Goal: Information Seeking & Learning: Check status

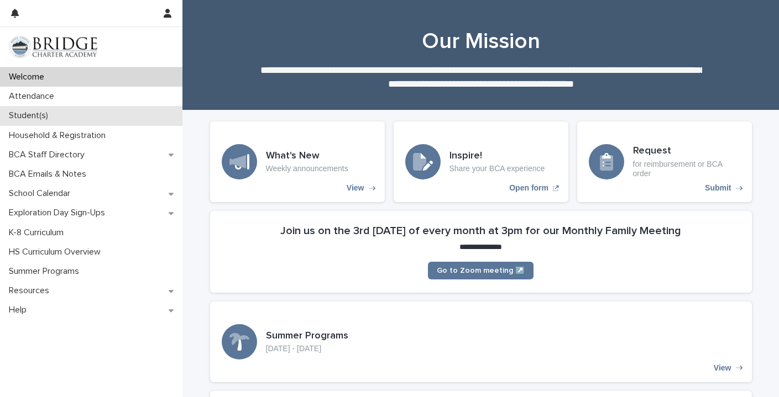
click at [103, 106] on div "Student(s)" at bounding box center [91, 115] width 182 height 19
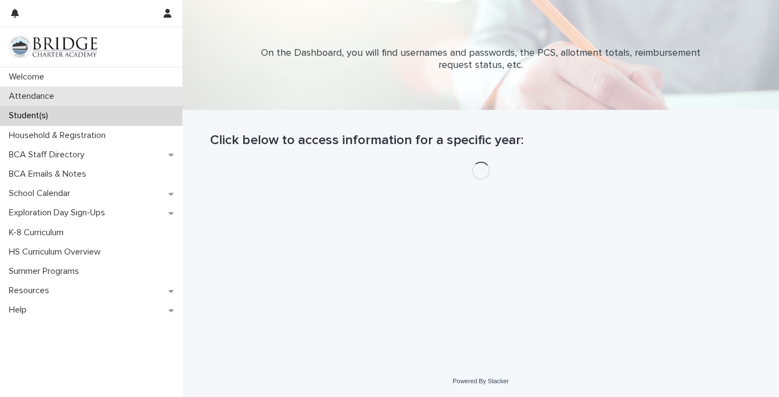
click at [120, 97] on div "Attendance" at bounding box center [91, 96] width 182 height 19
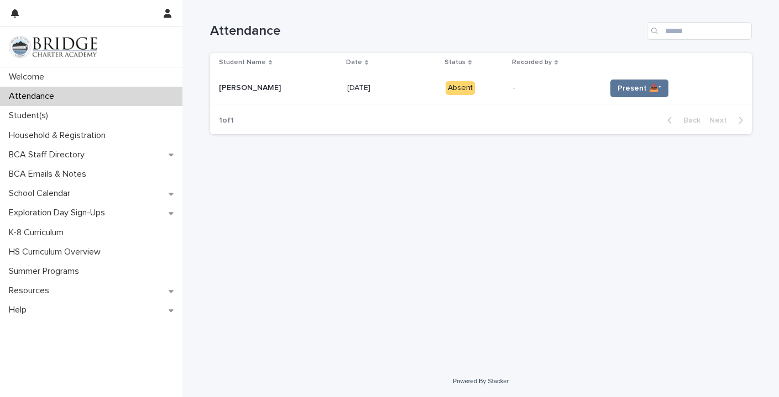
click at [383, 83] on p at bounding box center [391, 87] width 89 height 9
click at [637, 96] on button "Present 📥*" at bounding box center [639, 89] width 58 height 18
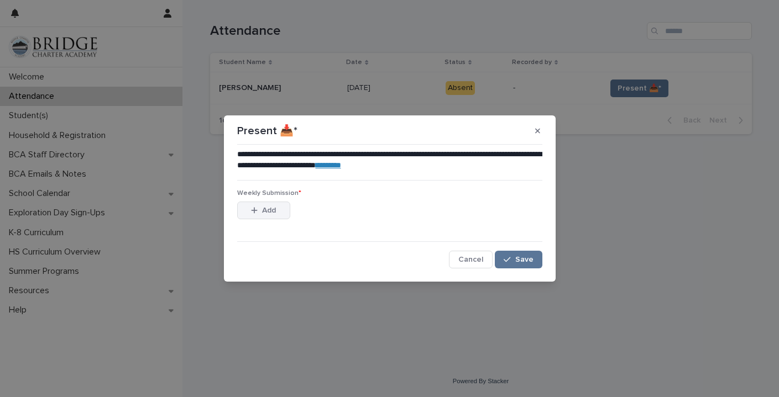
click at [284, 208] on button "Add" at bounding box center [263, 211] width 53 height 18
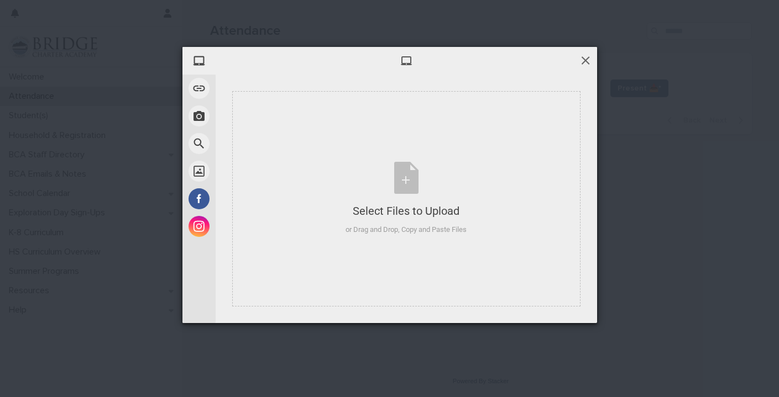
click at [579, 61] on span at bounding box center [585, 60] width 12 height 12
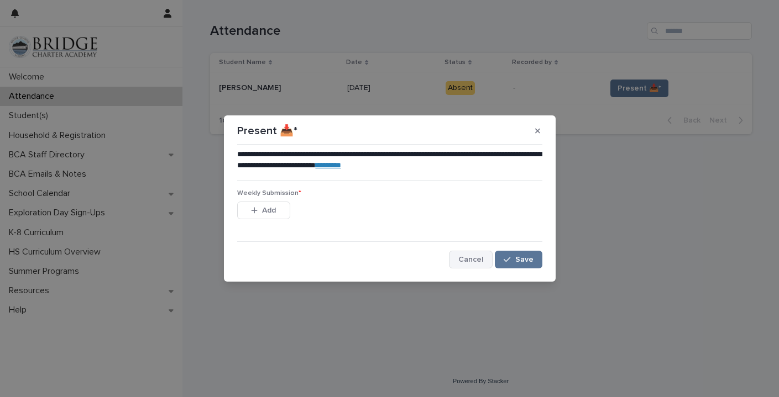
click at [476, 261] on span "Cancel" at bounding box center [470, 260] width 25 height 8
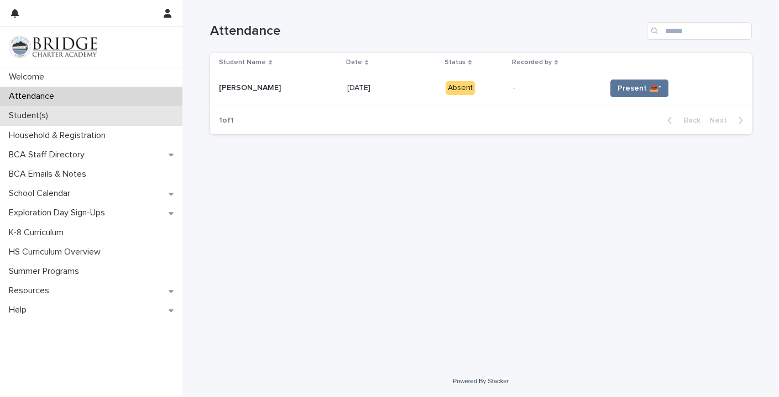
click at [53, 113] on p "Student(s)" at bounding box center [30, 116] width 53 height 11
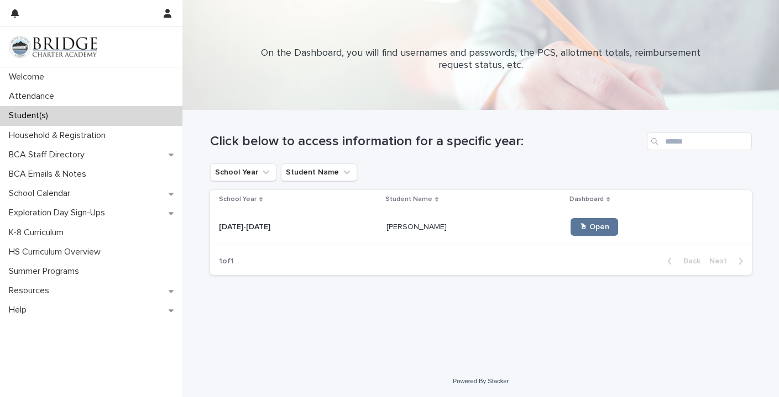
click at [438, 223] on p at bounding box center [473, 227] width 175 height 9
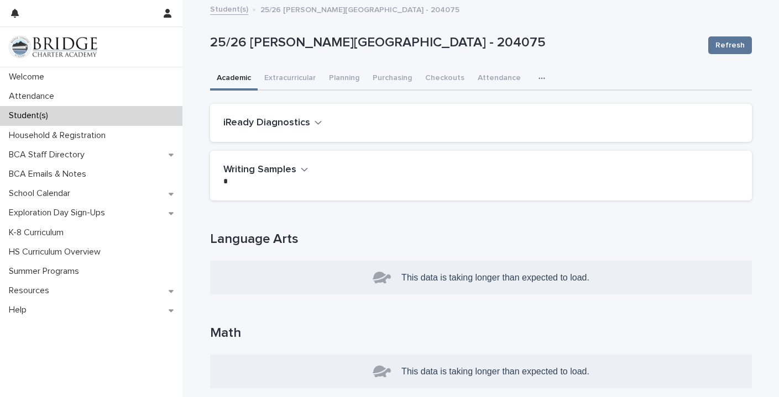
scroll to position [14, 0]
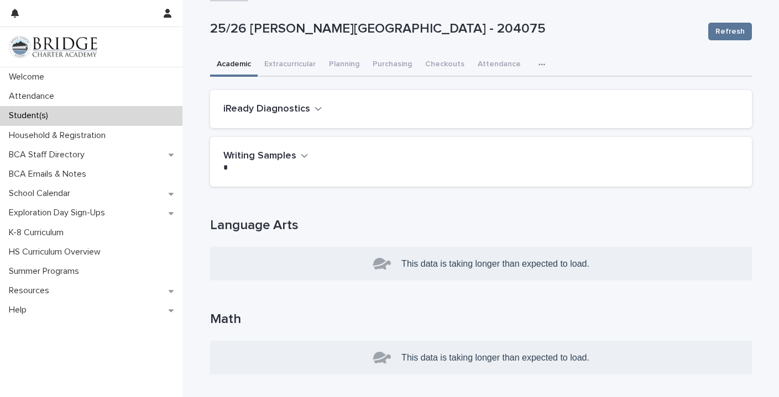
click at [301, 110] on h2 "iReady Diagnostics" at bounding box center [266, 109] width 87 height 12
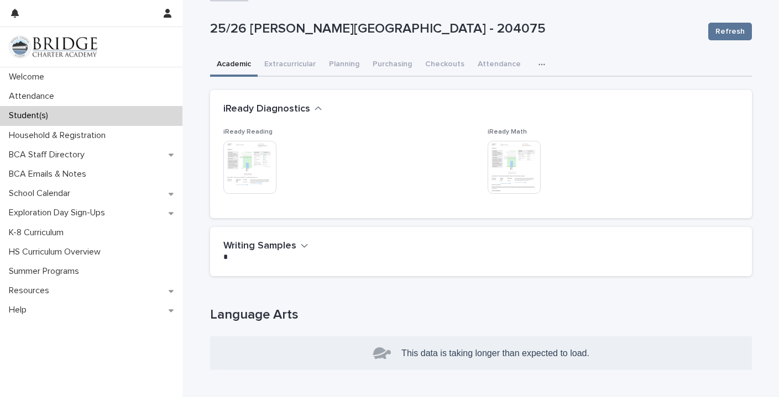
click at [301, 110] on h2 "iReady Diagnostics" at bounding box center [266, 109] width 87 height 12
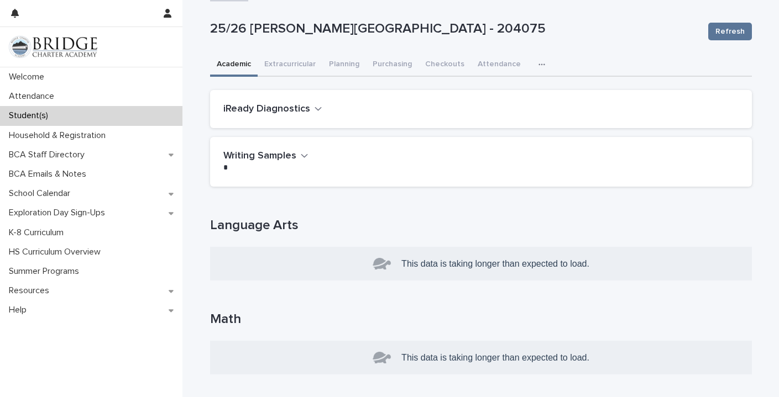
click at [305, 104] on h2 "iReady Diagnostics" at bounding box center [266, 109] width 87 height 12
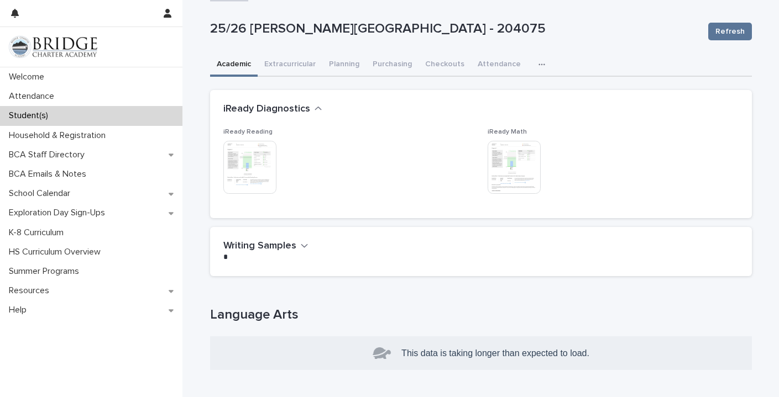
click at [517, 165] on img at bounding box center [514, 167] width 53 height 53
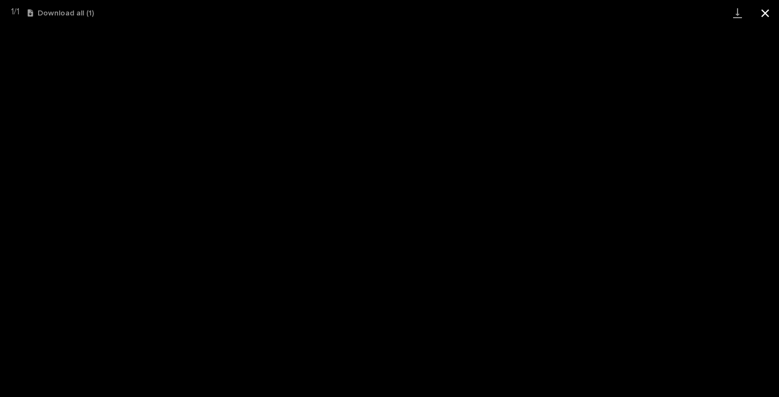
click at [763, 18] on button "Close gallery" at bounding box center [765, 13] width 28 height 26
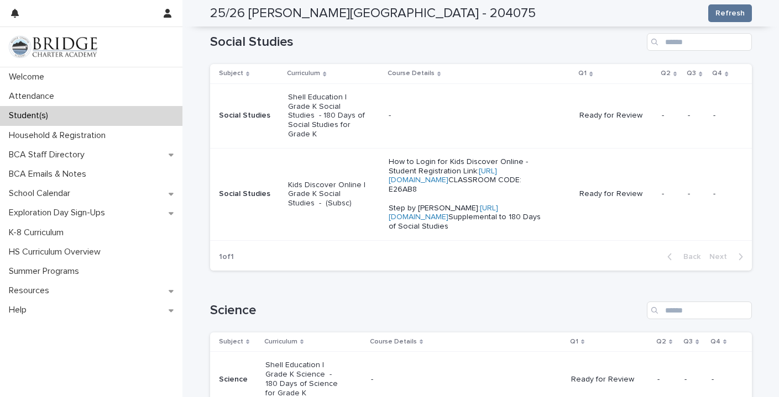
scroll to position [0, 0]
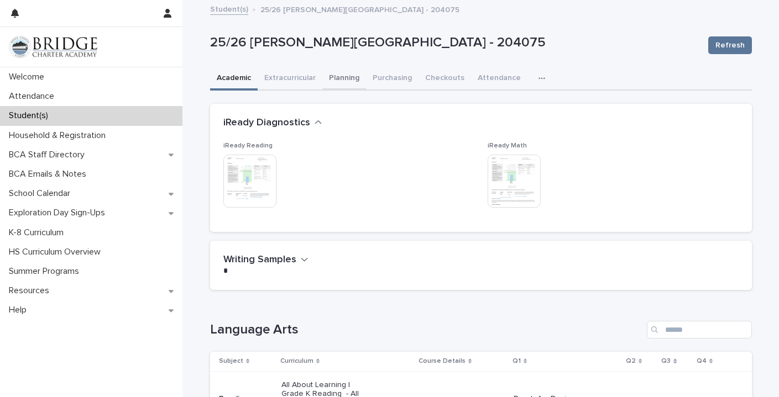
click at [351, 86] on button "Planning" at bounding box center [344, 78] width 44 height 23
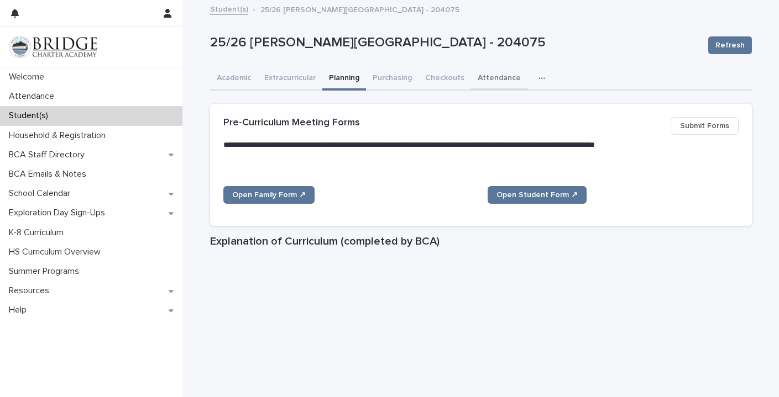
click at [478, 74] on button "Attendance" at bounding box center [499, 78] width 56 height 23
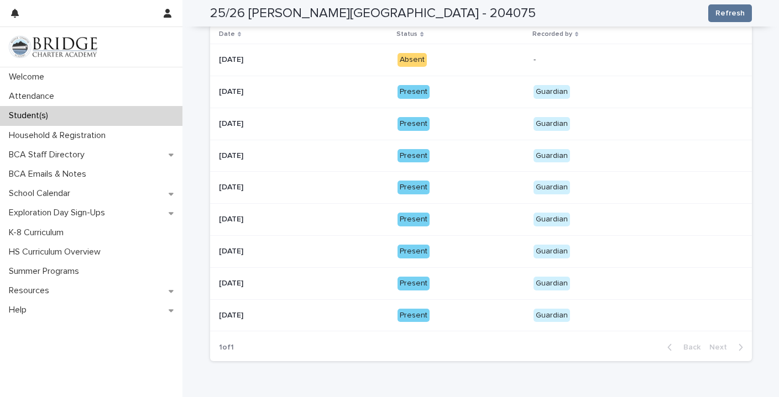
scroll to position [159, 0]
click at [473, 194] on div "Present" at bounding box center [460, 187] width 127 height 23
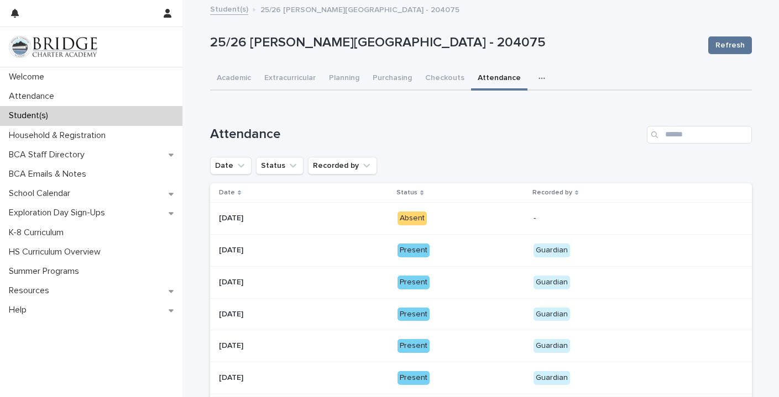
click at [474, 311] on p "Present" at bounding box center [460, 315] width 127 height 14
click at [364, 282] on p at bounding box center [304, 282] width 170 height 9
click at [344, 249] on p at bounding box center [304, 250] width 170 height 9
click at [54, 195] on p "School Calendar" at bounding box center [41, 194] width 75 height 11
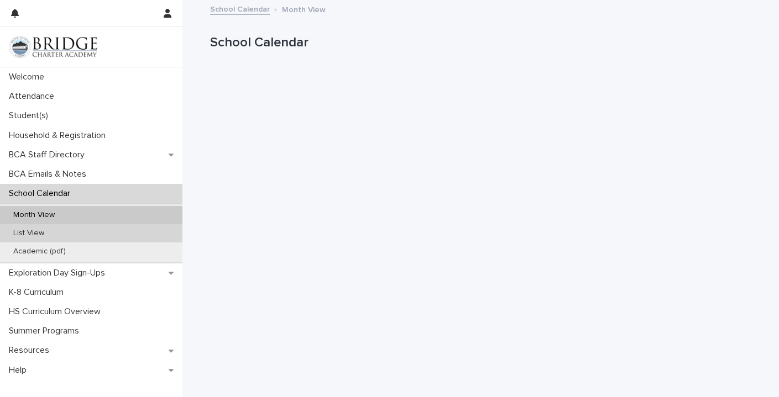
click at [152, 235] on div "List View" at bounding box center [91, 233] width 182 height 18
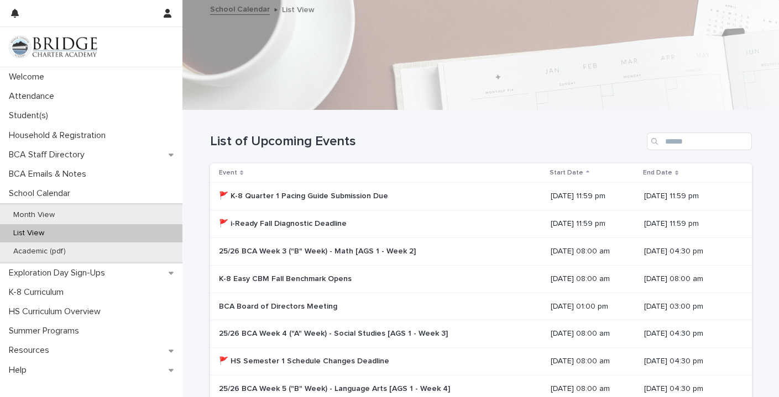
click at [160, 234] on div "List View" at bounding box center [91, 233] width 182 height 18
click at [172, 220] on div "Month View" at bounding box center [91, 215] width 182 height 18
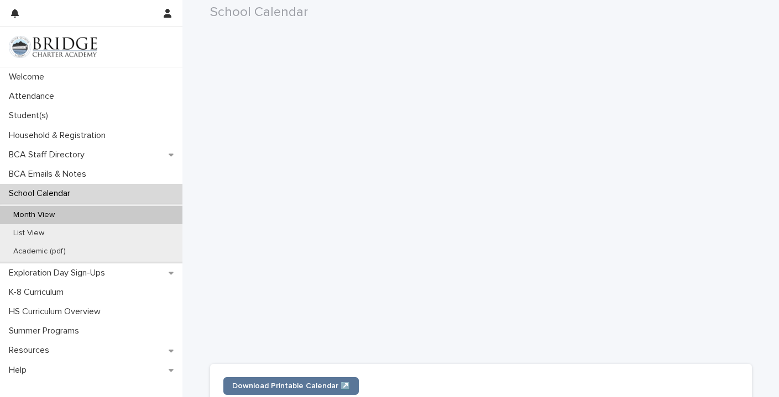
scroll to position [321, 0]
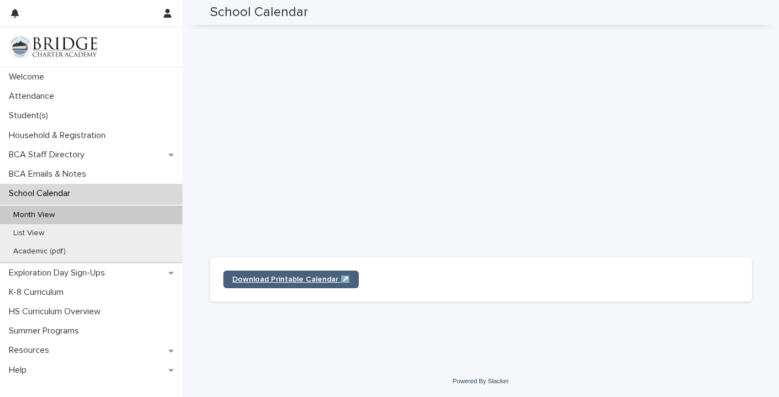
click at [298, 284] on link "Download Printable Calendar ↗️" at bounding box center [290, 280] width 135 height 18
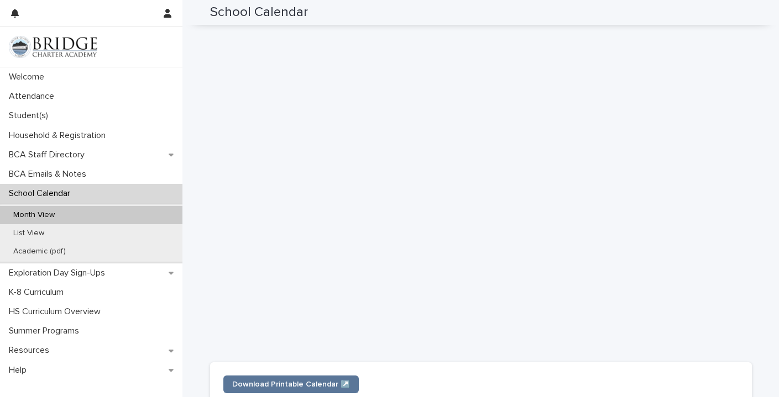
scroll to position [215, 0]
